Goal: Navigation & Orientation: Find specific page/section

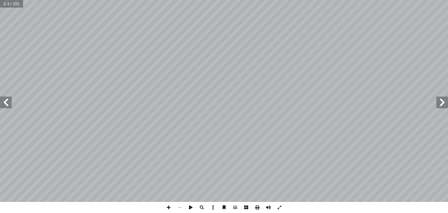
click at [8, 105] on span at bounding box center [6, 102] width 12 height 12
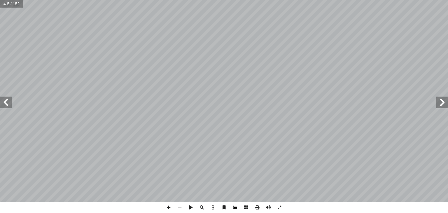
click at [8, 105] on span at bounding box center [6, 102] width 12 height 12
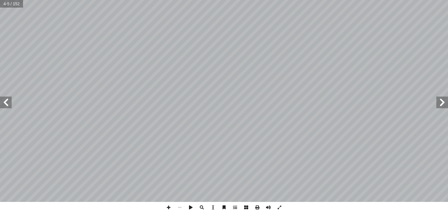
click at [8, 105] on span at bounding box center [6, 102] width 12 height 12
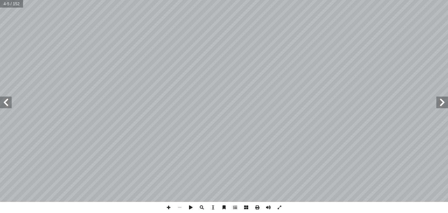
click at [8, 105] on span at bounding box center [6, 102] width 12 height 12
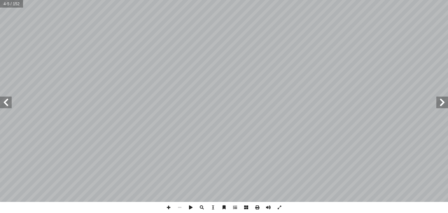
click at [8, 105] on span at bounding box center [6, 102] width 12 height 12
click at [249, 206] on span at bounding box center [245, 207] width 11 height 11
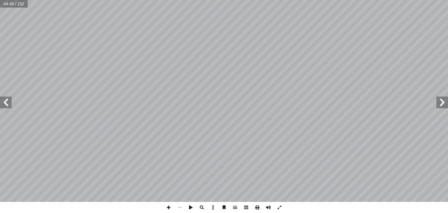
click at [1, 105] on span at bounding box center [6, 102] width 12 height 12
